Goal: Information Seeking & Learning: Learn about a topic

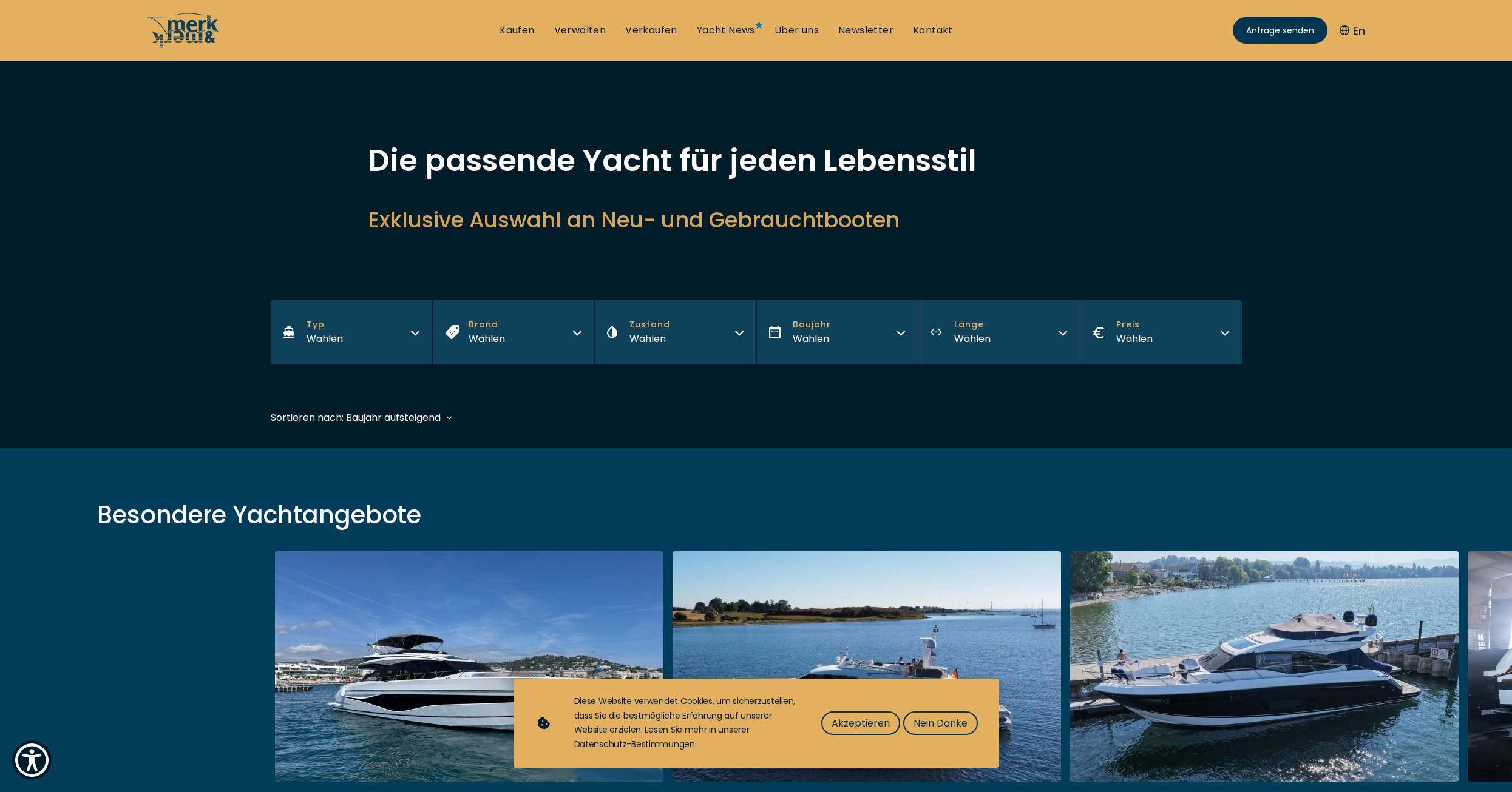
click at [353, 357] on button "Typ Wählen" at bounding box center [351, 333] width 162 height 64
click at [373, 380] on button "Motor Yacht" at bounding box center [351, 380] width 162 height 31
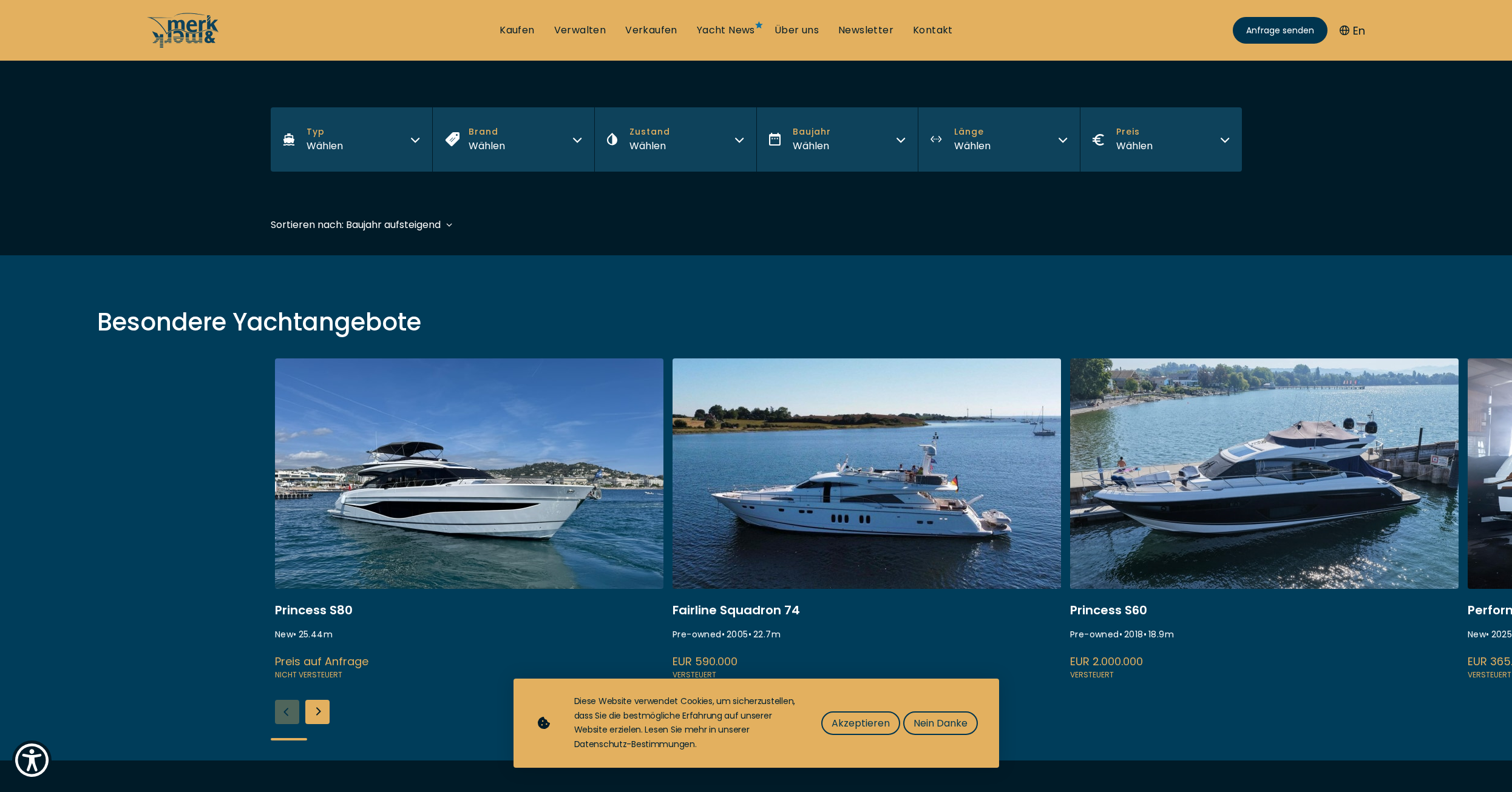
scroll to position [301, 0]
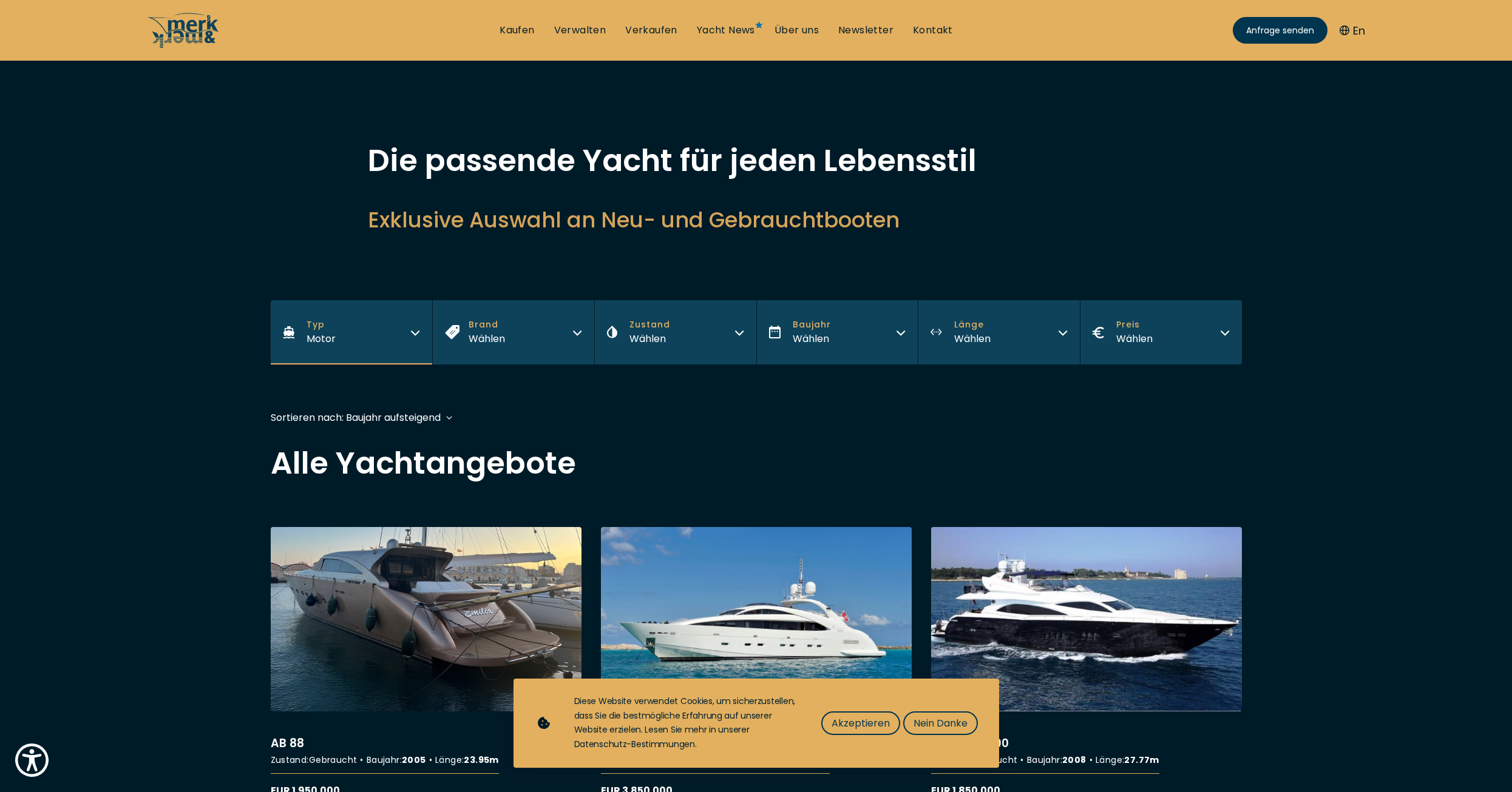
click at [506, 336] on button "Brand Wählen" at bounding box center [512, 333] width 162 height 64
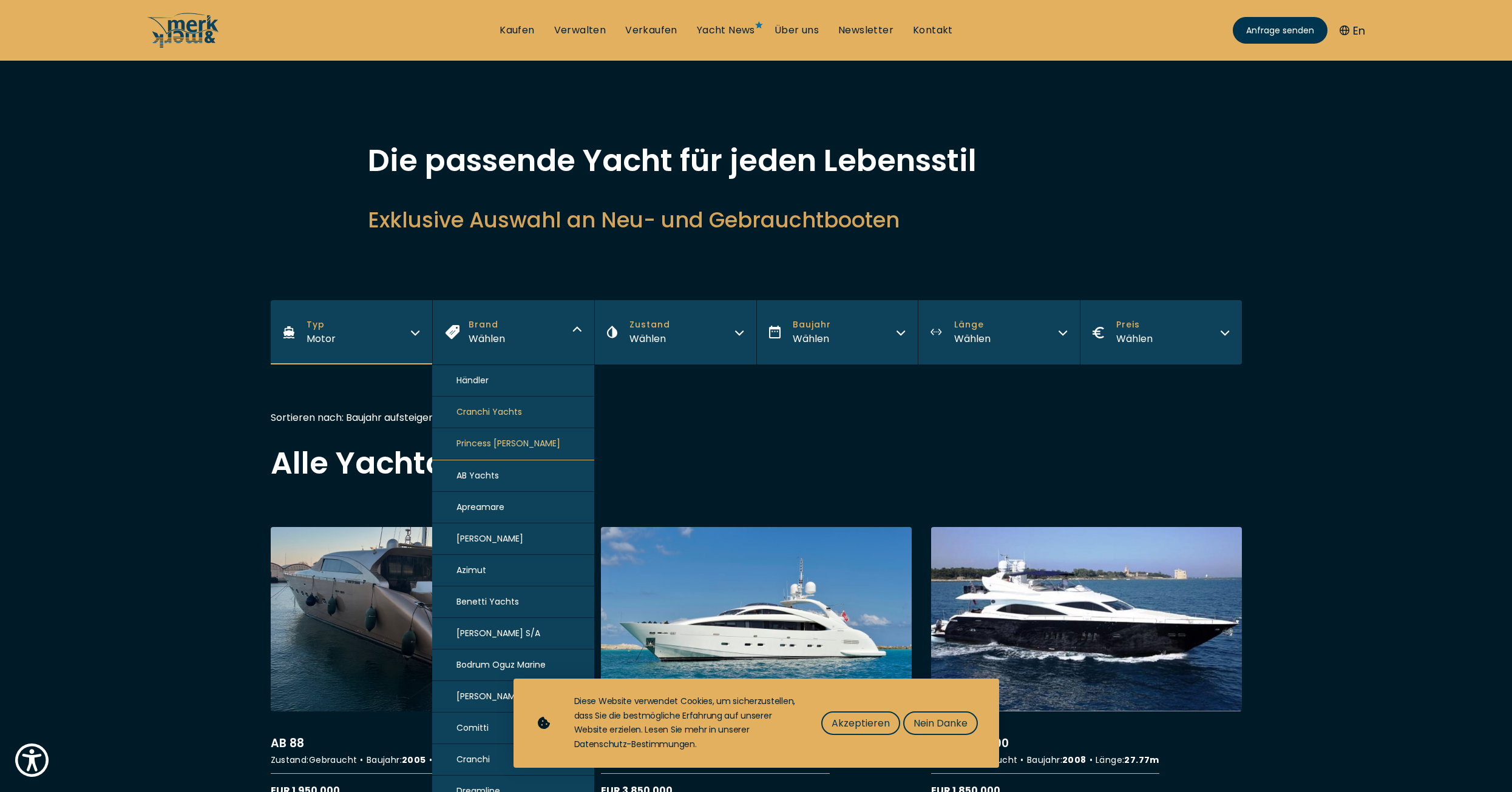
click at [778, 475] on h2 "Alle Yachtangebote" at bounding box center [756, 464] width 971 height 31
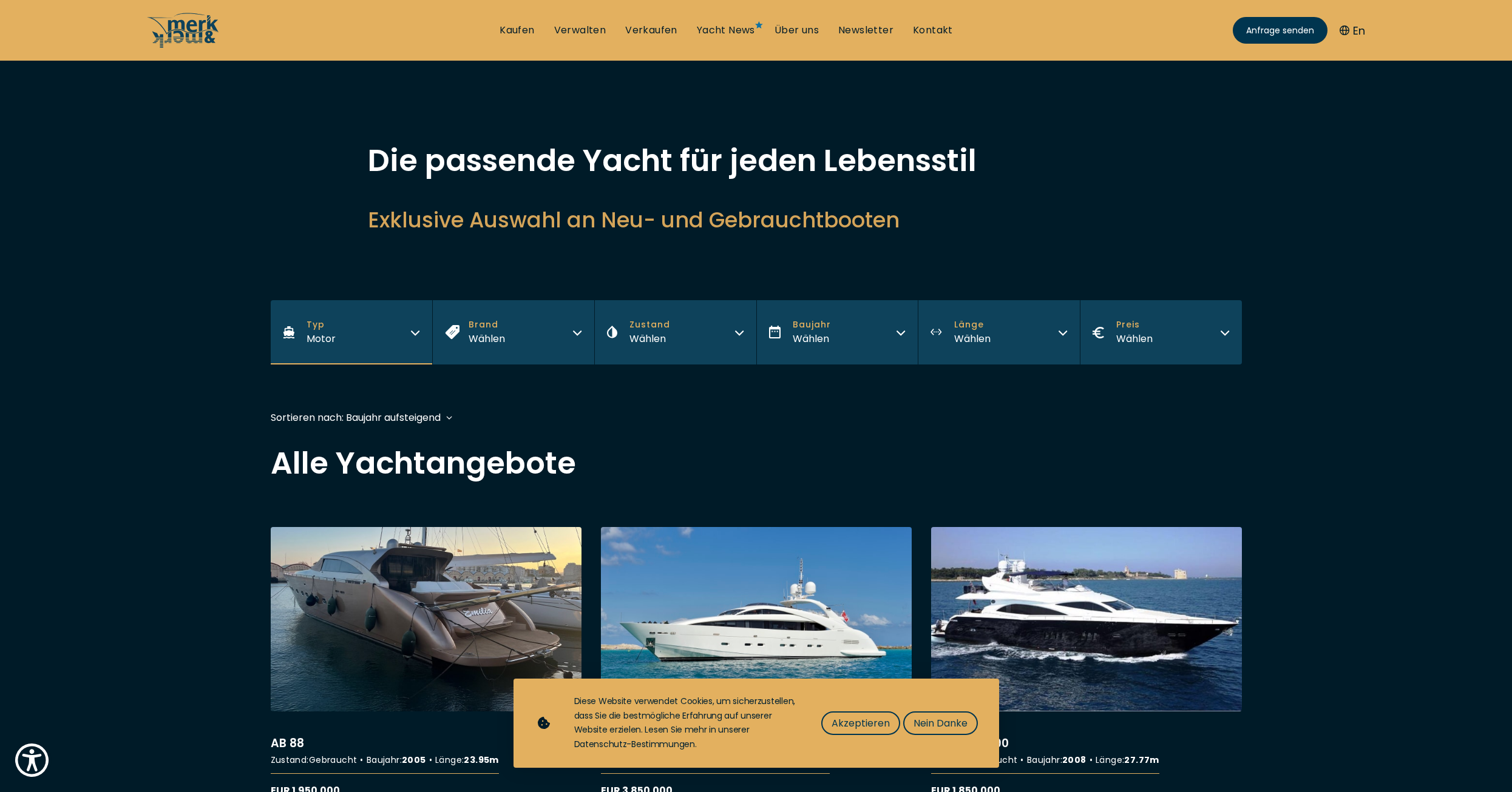
click at [510, 344] on button "Brand Wählen" at bounding box center [512, 333] width 162 height 64
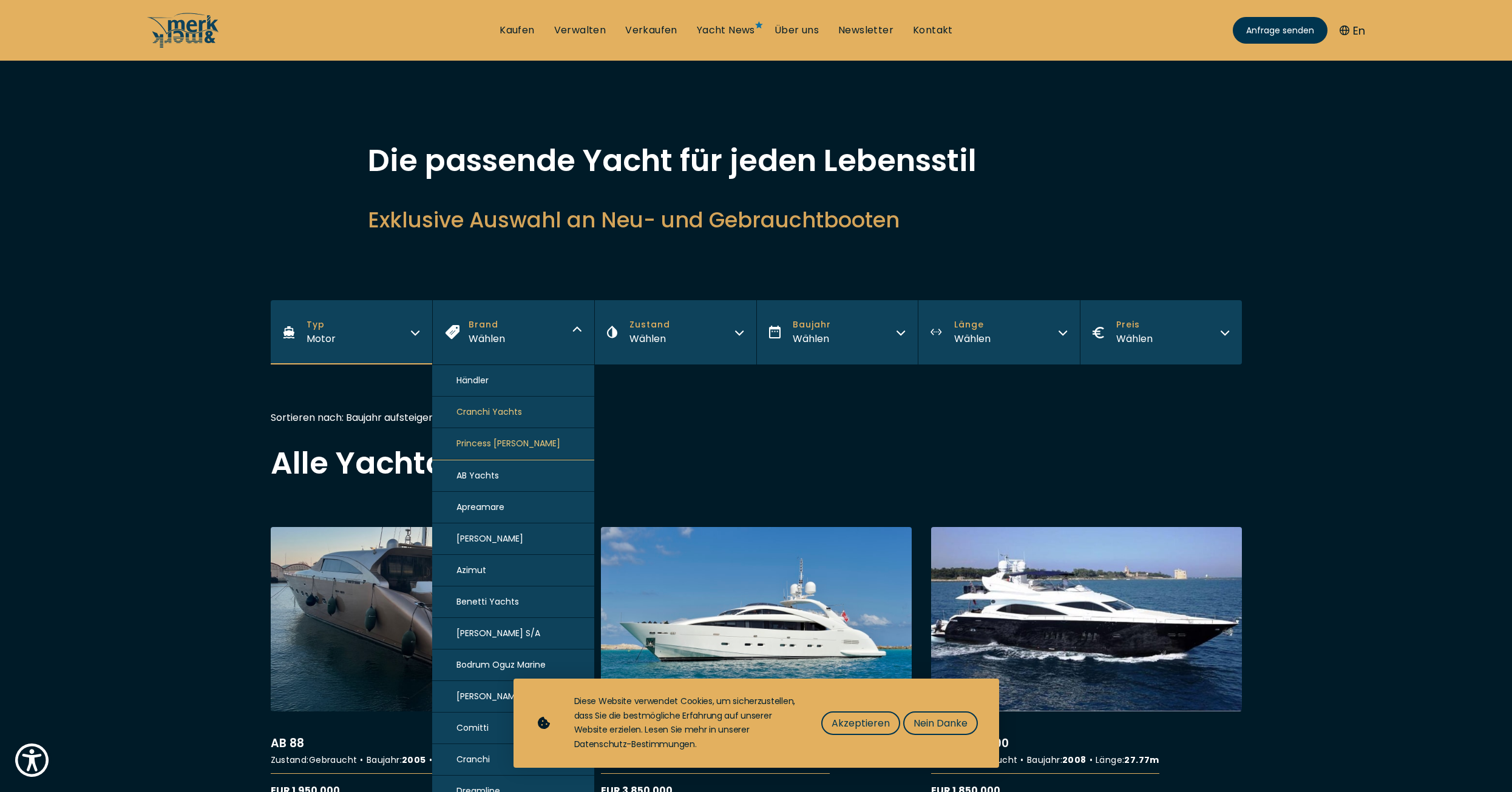
click at [696, 468] on h2 "Alle Yachtangebote" at bounding box center [756, 464] width 971 height 31
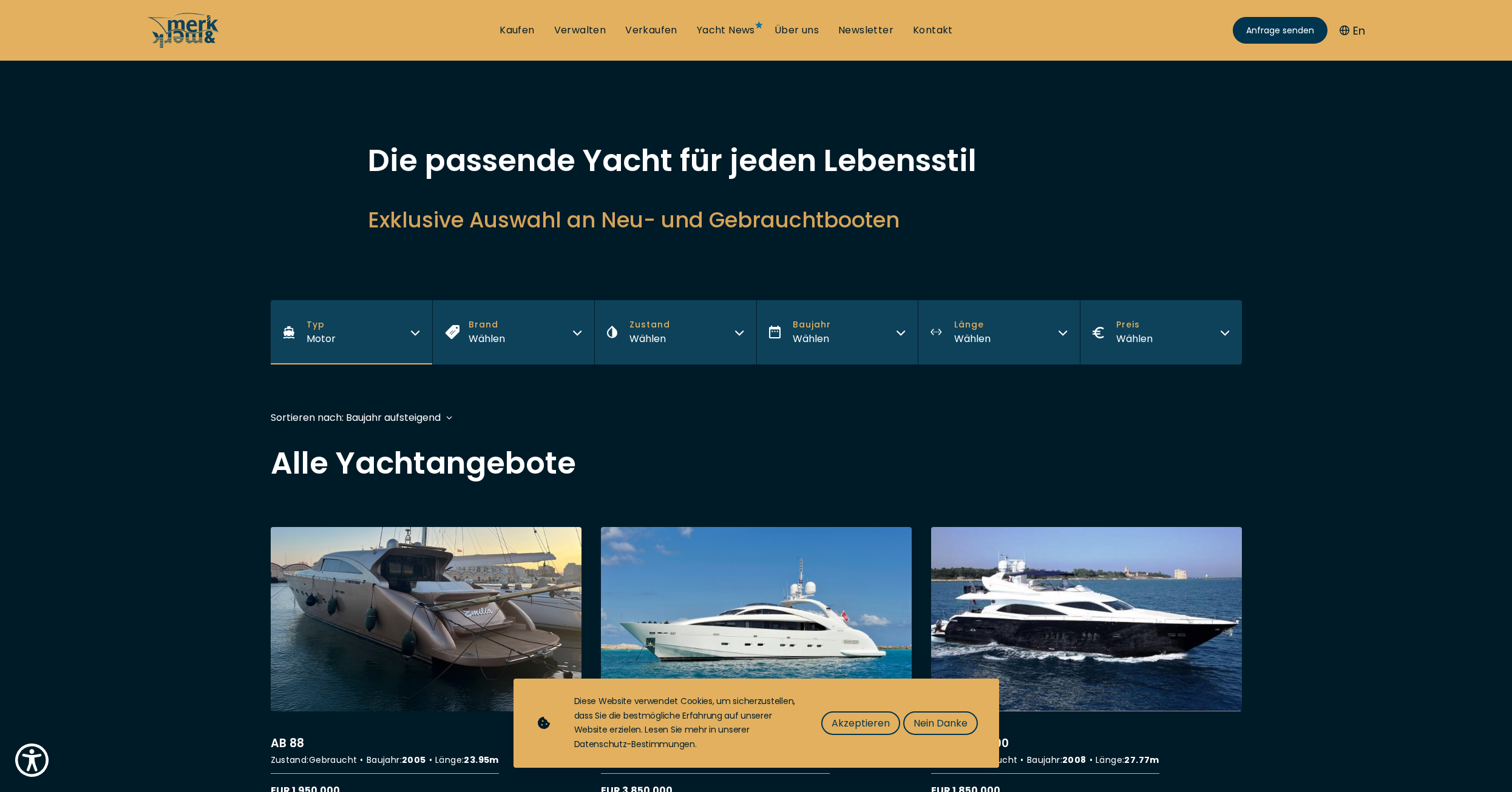
click at [711, 337] on button "Zustand Wählen" at bounding box center [675, 333] width 162 height 64
click at [670, 379] on button "Neu" at bounding box center [675, 380] width 162 height 31
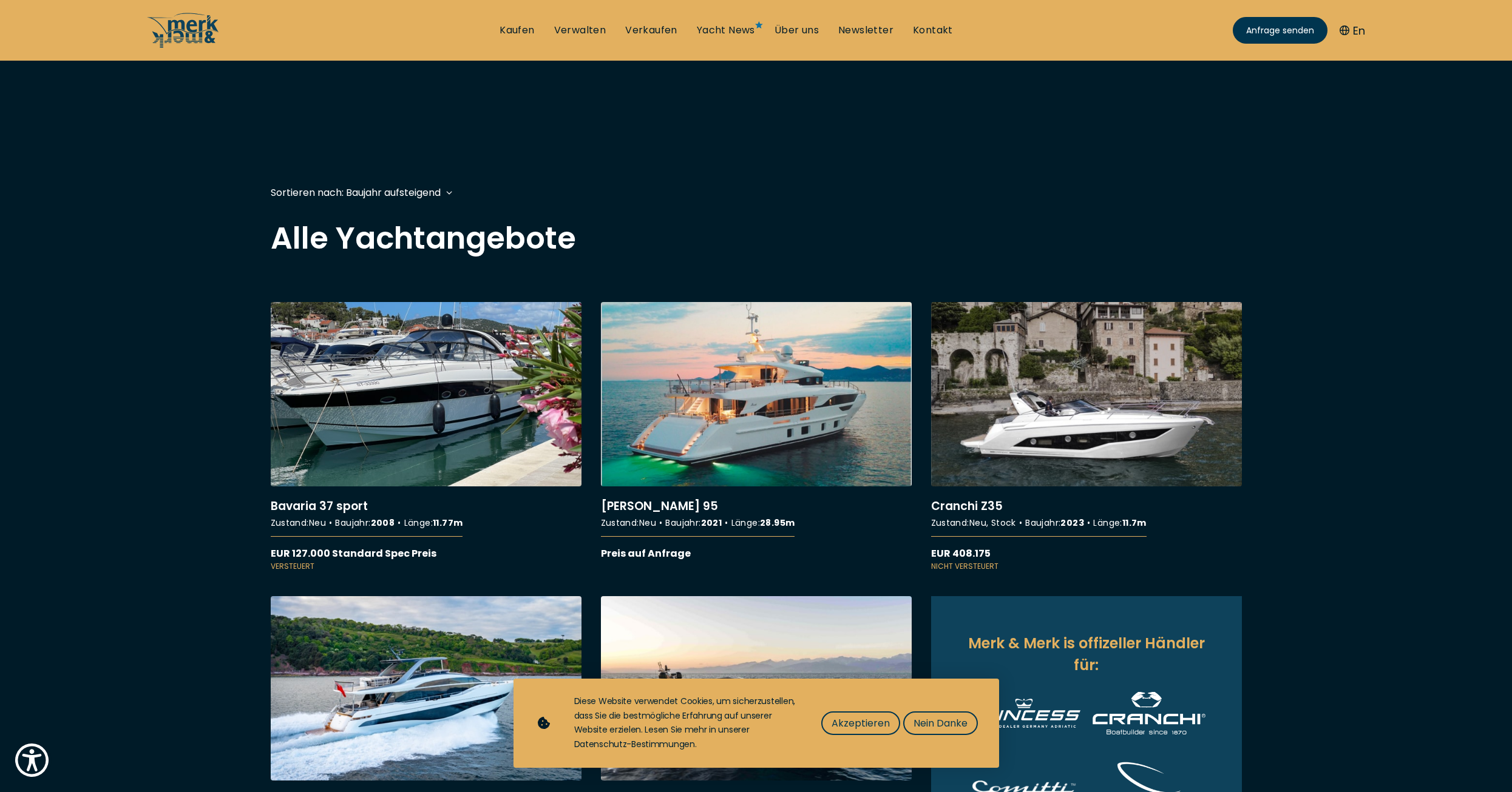
scroll to position [304, 0]
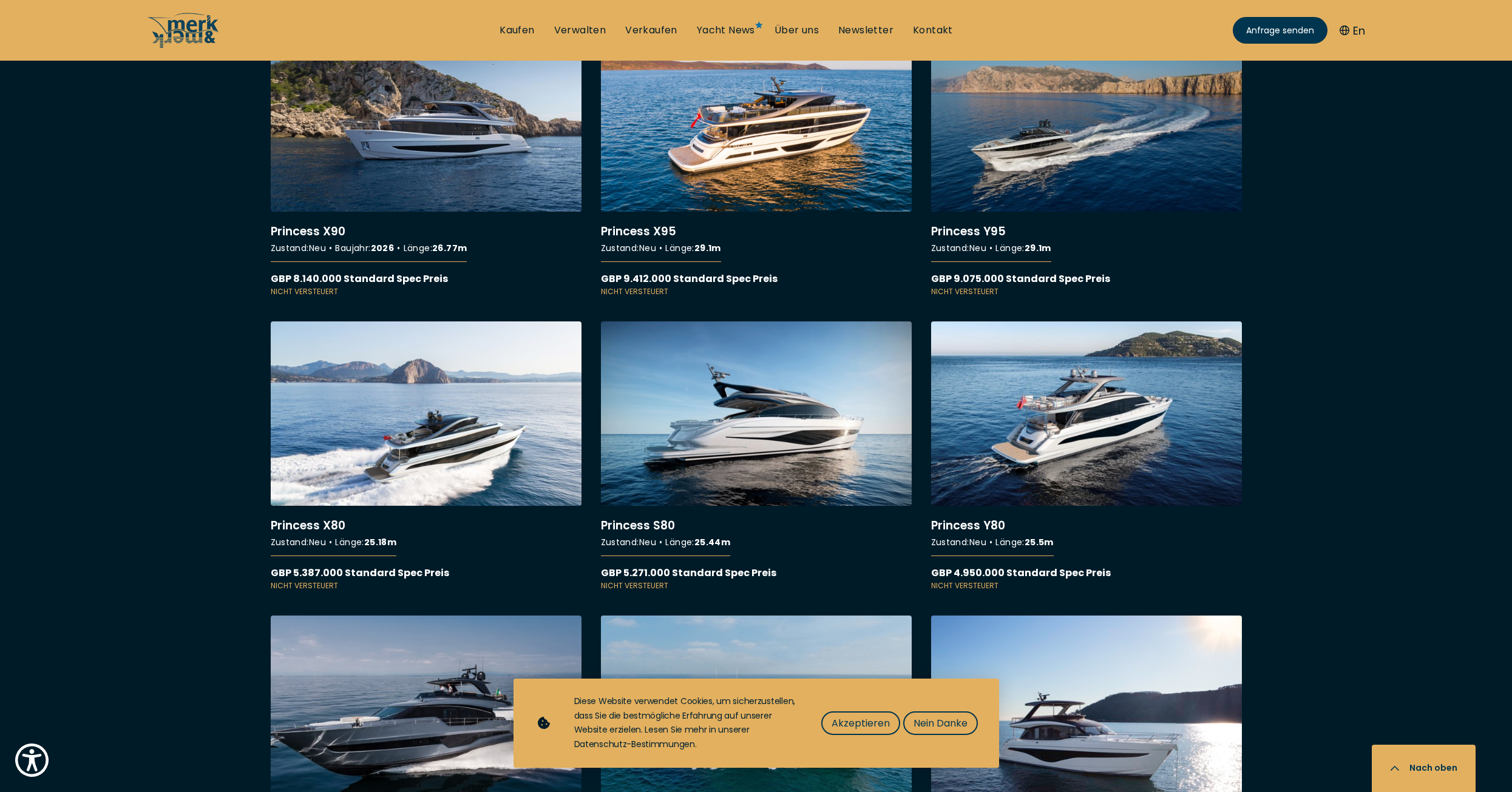
scroll to position [2062, 0]
